Goal: Find specific page/section: Find specific page/section

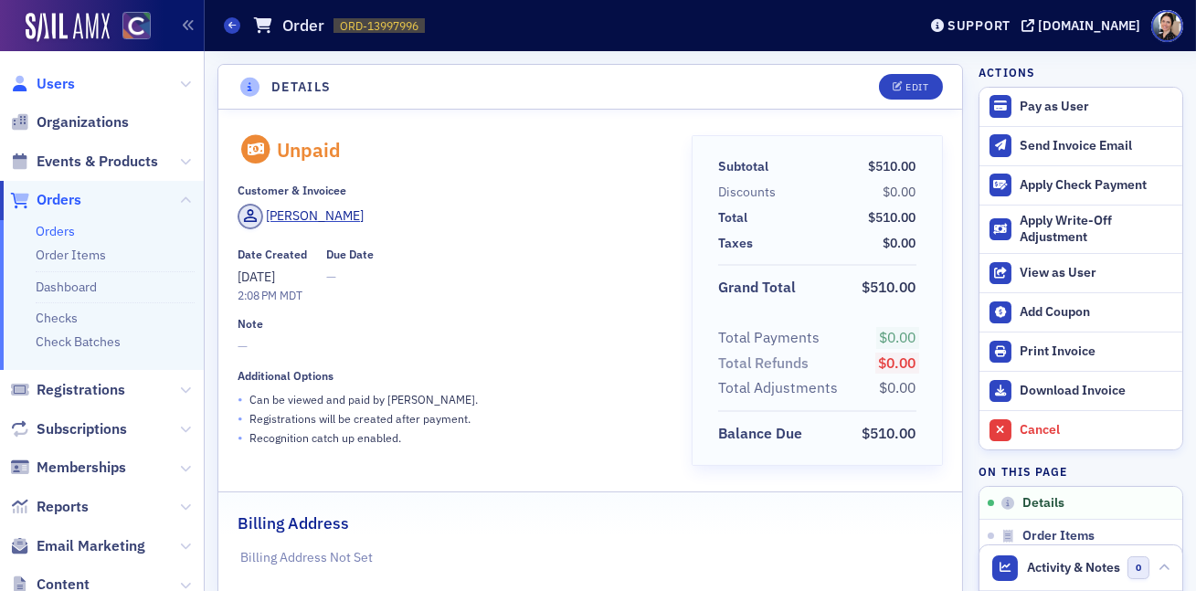
click at [68, 81] on span "Users" at bounding box center [56, 84] width 38 height 20
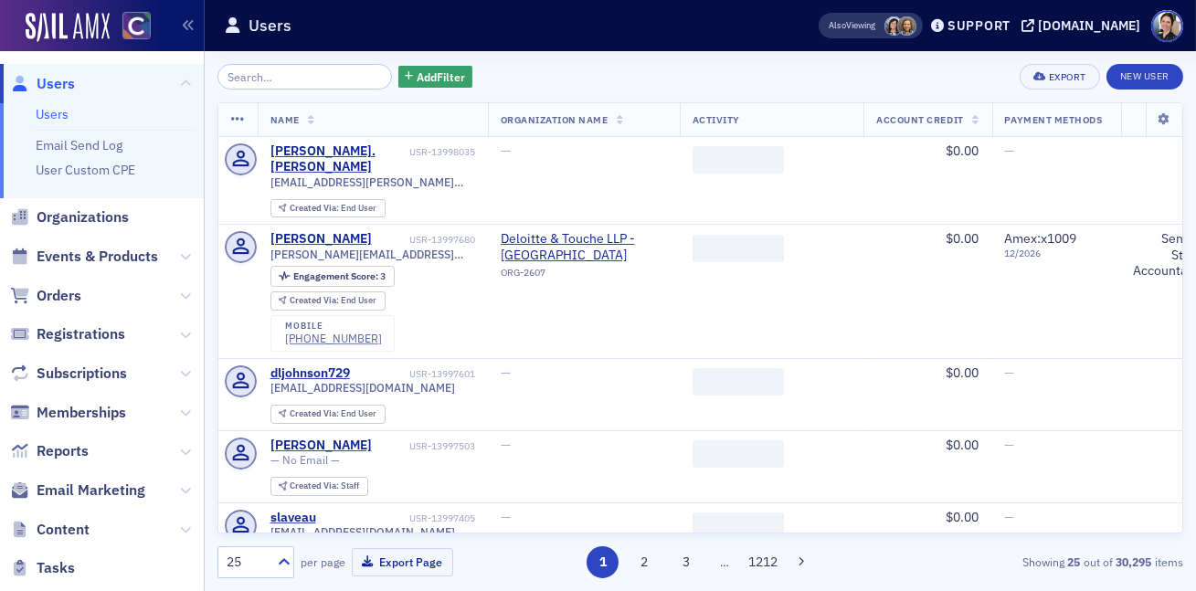
click at [269, 73] on input "search" at bounding box center [304, 77] width 174 height 26
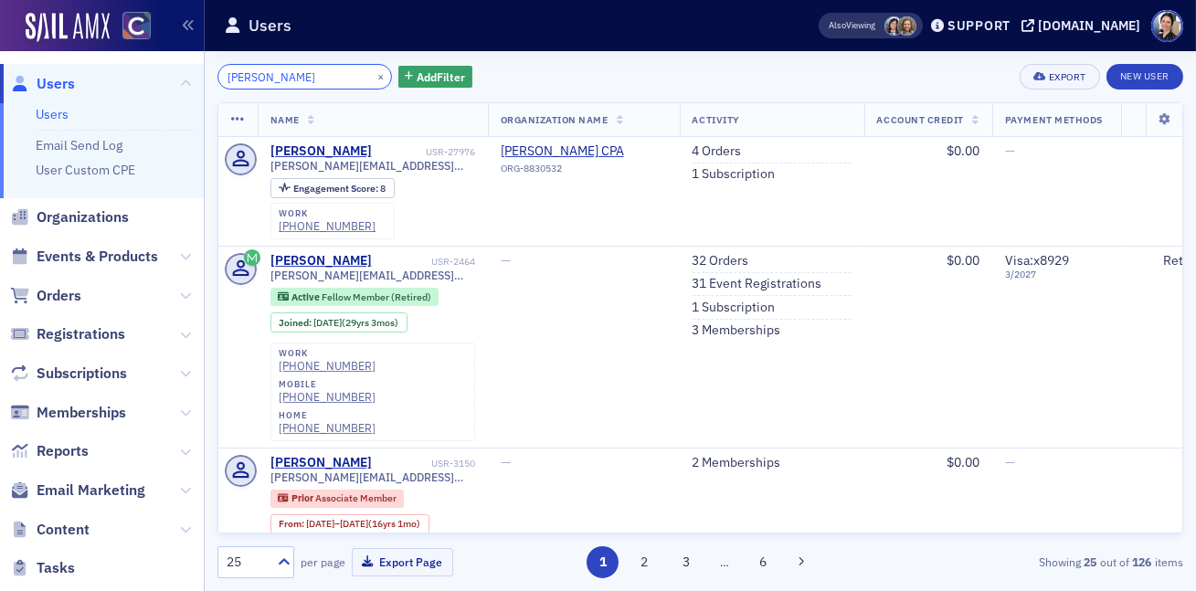
drag, startPoint x: 293, startPoint y: 78, endPoint x: 268, endPoint y: 75, distance: 25.7
click at [264, 76] on input "[PERSON_NAME]" at bounding box center [304, 77] width 174 height 26
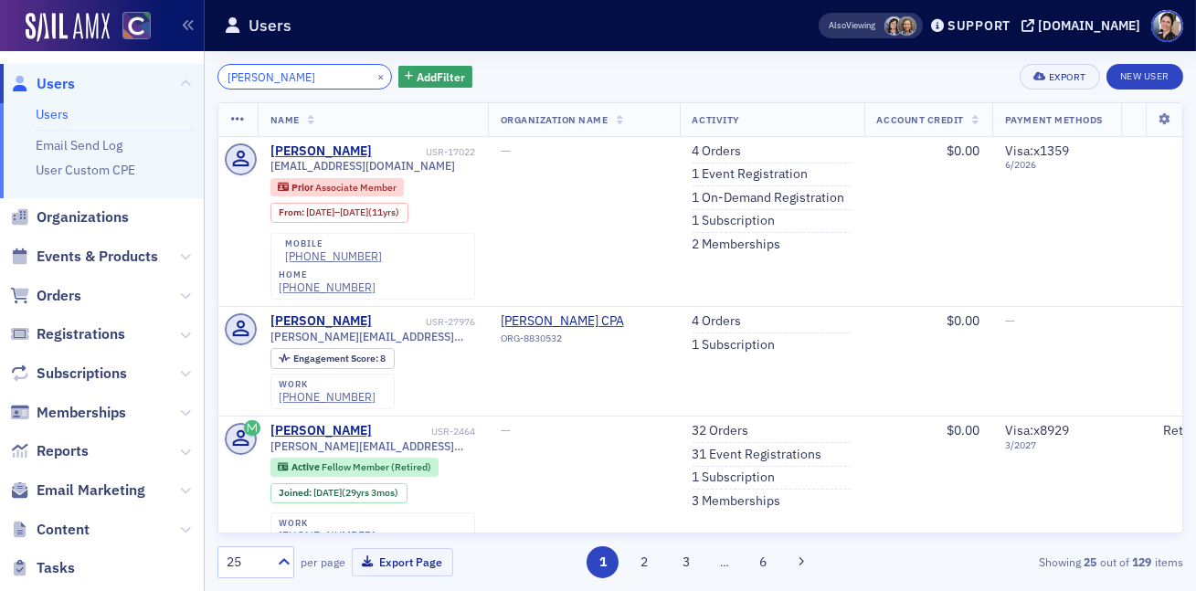
type input "[PERSON_NAME]"
